Goal: Task Accomplishment & Management: Use online tool/utility

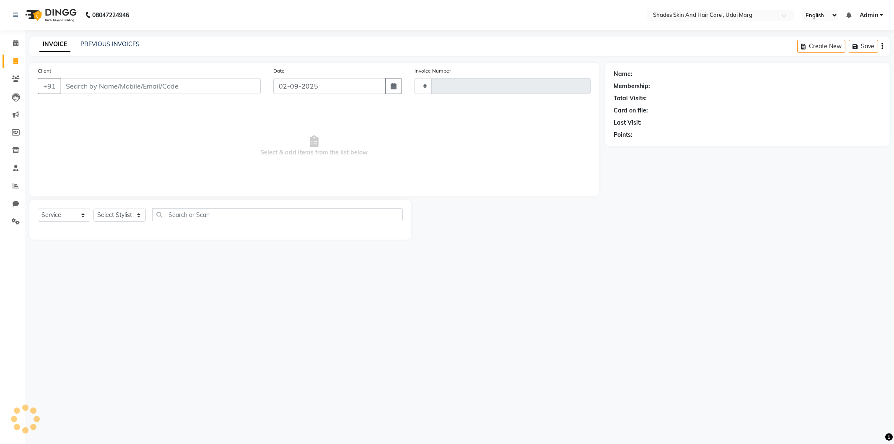
select select "service"
click at [116, 84] on input "Client" at bounding box center [160, 86] width 200 height 16
type input "3782"
select select "8022"
click at [130, 78] on input "Client" at bounding box center [160, 86] width 200 height 16
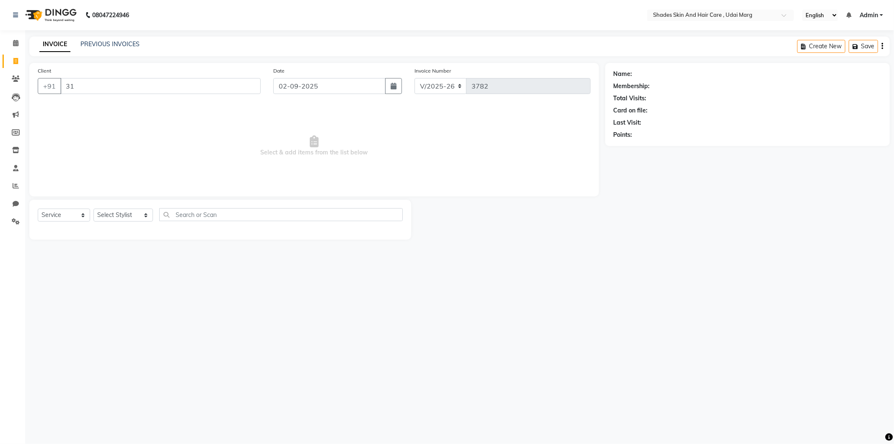
type input "3"
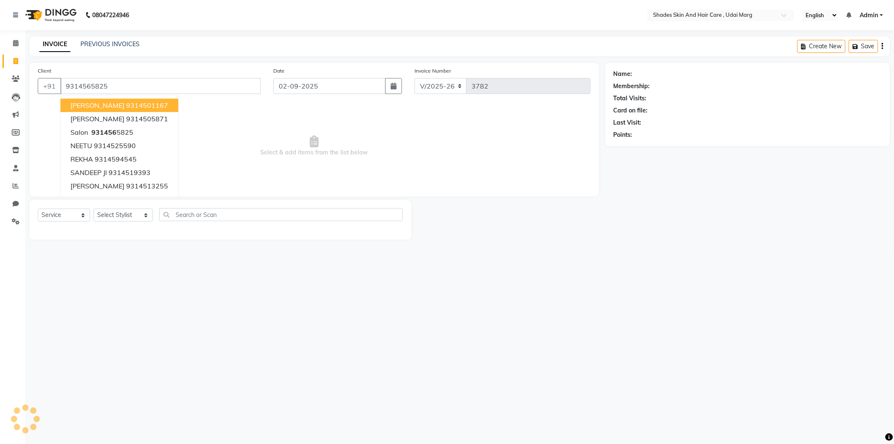
type input "9314565825"
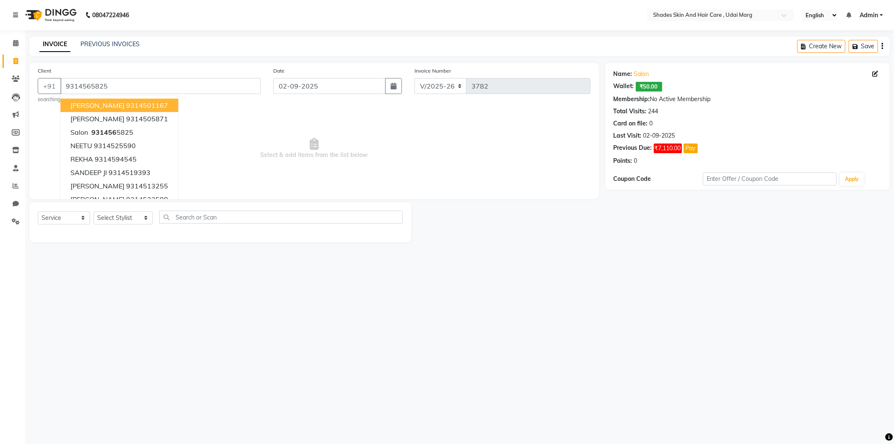
click at [200, 129] on span "Select & add items from the list below" at bounding box center [314, 148] width 553 height 84
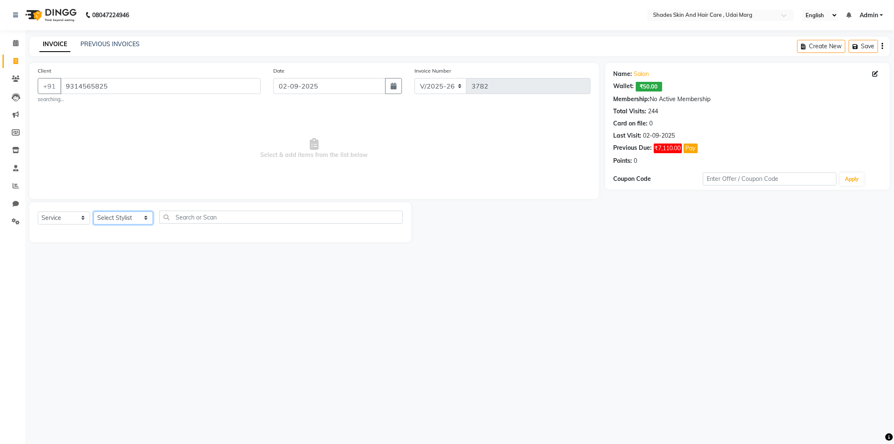
click at [143, 214] on select "Select Stylist [PERSON_NAME] ADMIN [PERSON_NAME] [PERSON_NAME] GAYATRI [PERSON_…" at bounding box center [123, 217] width 60 height 13
select select "74304"
click at [93, 211] on select "Select Stylist [PERSON_NAME] ADMIN [PERSON_NAME] [PERSON_NAME] GAYATRI [PERSON_…" at bounding box center [123, 217] width 60 height 13
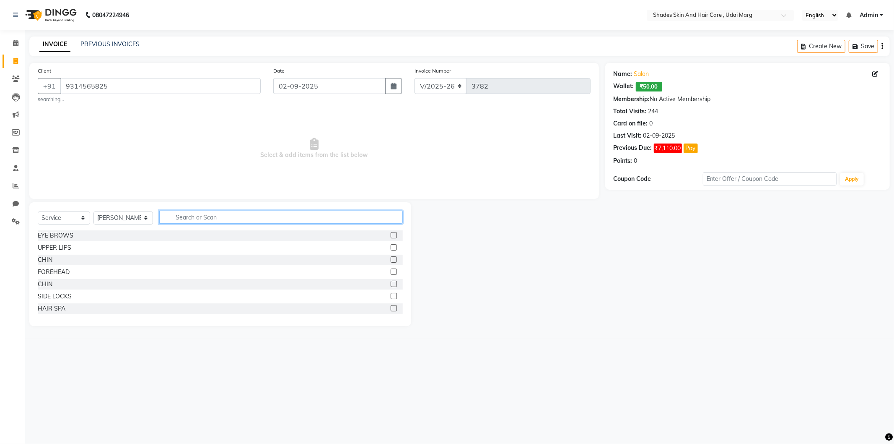
click at [173, 217] on input "text" at bounding box center [281, 216] width 244 height 13
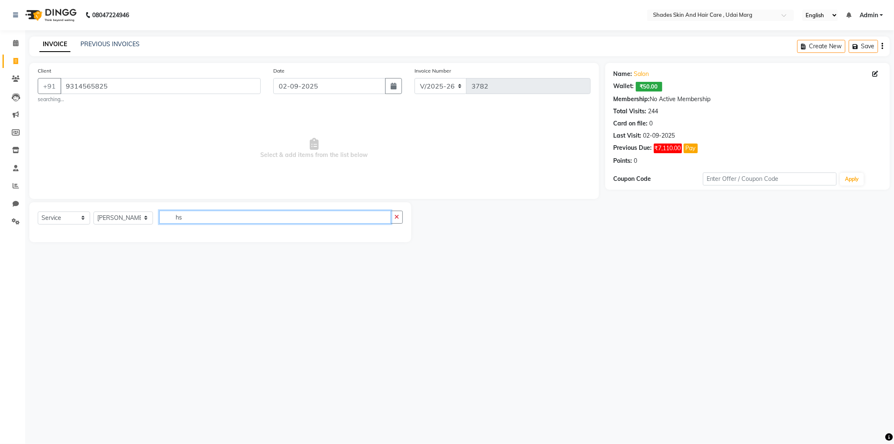
type input "h"
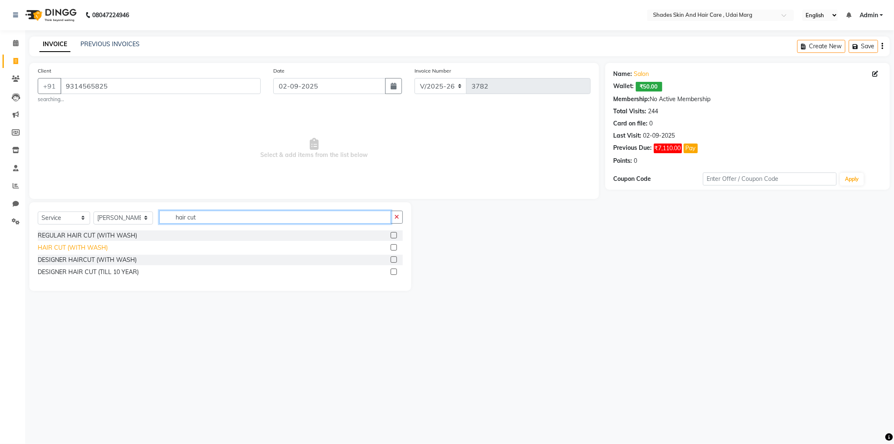
type input "hair cut"
drag, startPoint x: 99, startPoint y: 246, endPoint x: 122, endPoint y: 248, distance: 23.2
click at [99, 246] on div "HAIR CUT (WITH WASH)" at bounding box center [73, 247] width 70 height 9
checkbox input "false"
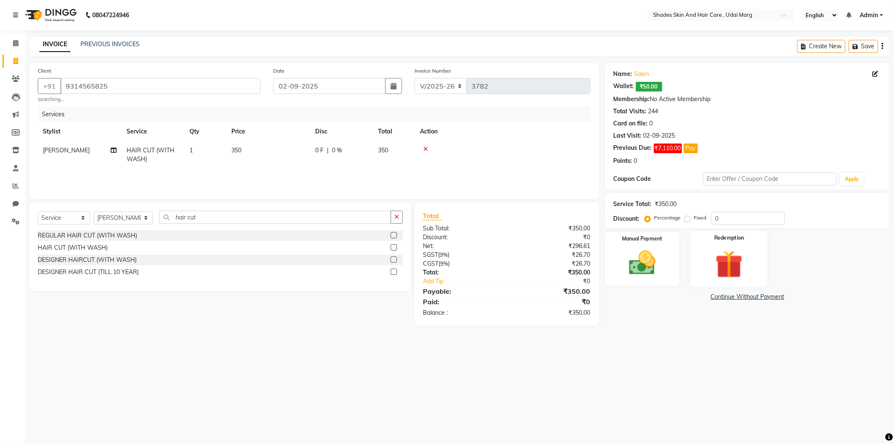
click at [696, 259] on div "Redemption" at bounding box center [728, 258] width 77 height 56
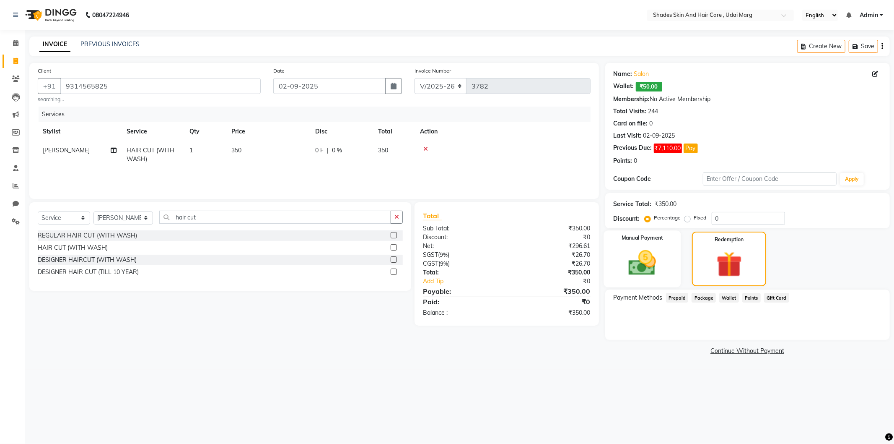
click at [673, 259] on div "Manual Payment" at bounding box center [642, 258] width 77 height 57
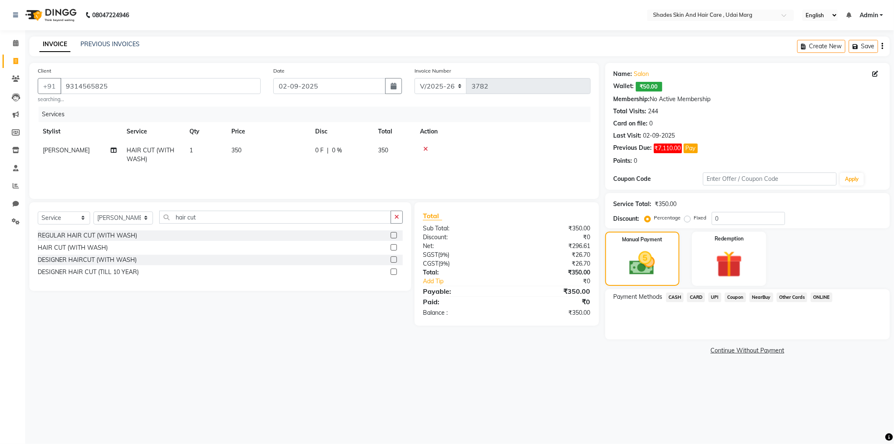
click at [711, 297] on span "UPI" at bounding box center [714, 297] width 13 height 10
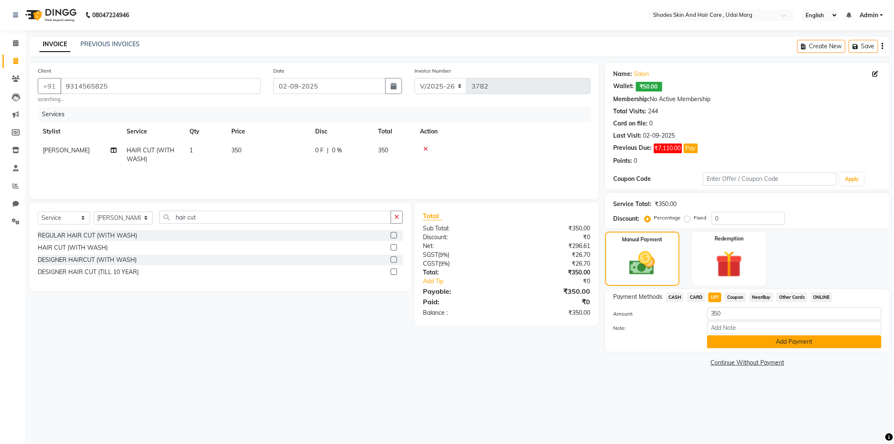
click at [734, 339] on button "Add Payment" at bounding box center [794, 341] width 174 height 13
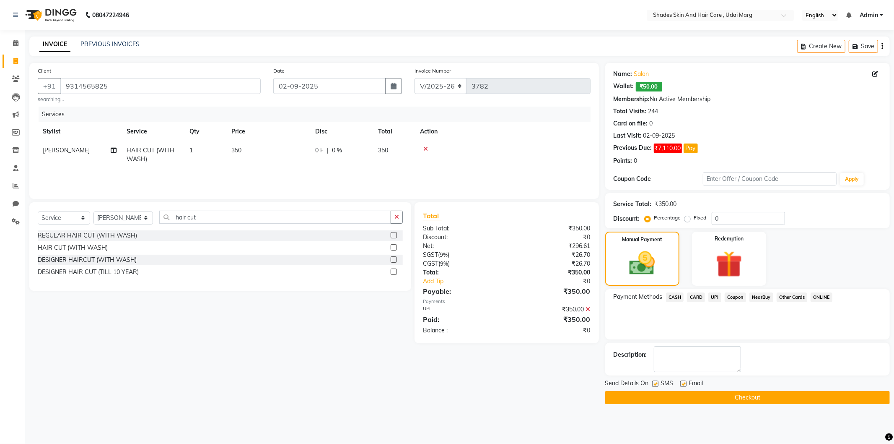
click at [702, 396] on button "Checkout" at bounding box center [747, 397] width 285 height 13
